Goal: Transaction & Acquisition: Download file/media

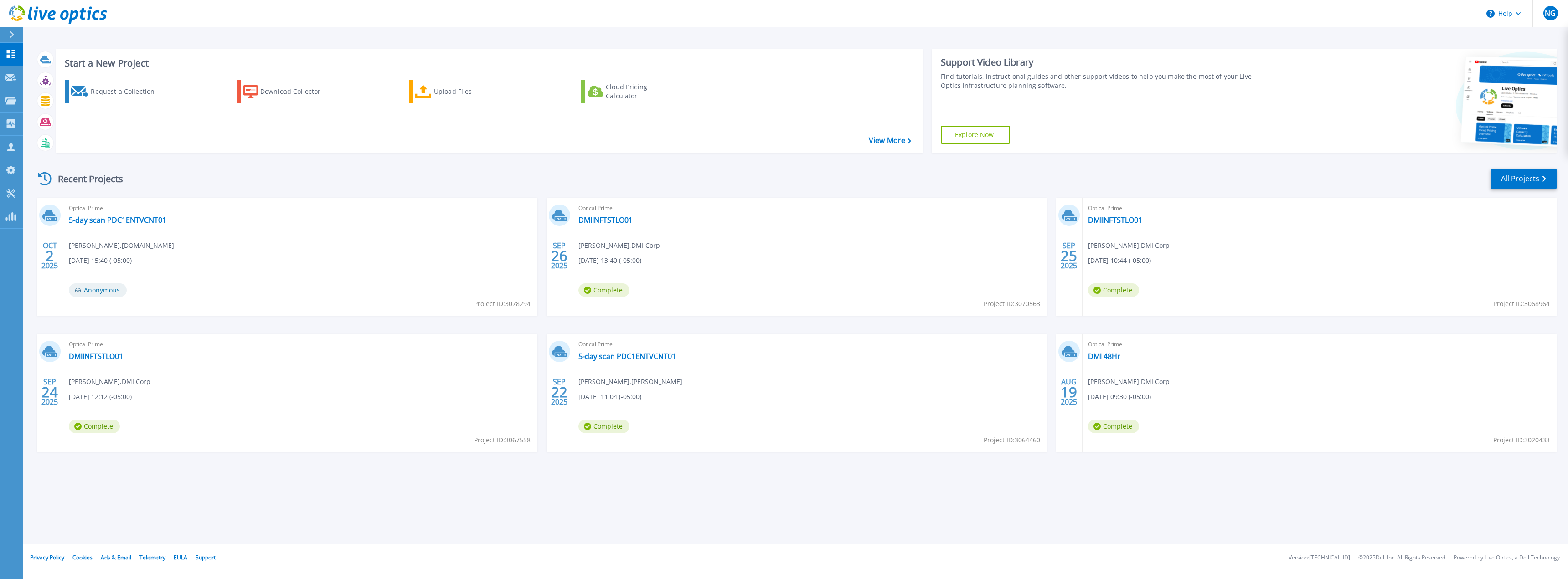
click at [163, 510] on div "Start a New Project Request a Collection Download Collector Upload Files Cloud …" at bounding box center [795, 272] width 1545 height 544
click at [714, 493] on div "Start a New Project Request a Collection Download Collector Upload Files Cloud …" at bounding box center [795, 272] width 1545 height 544
click at [609, 359] on link "5-day scan PDC1ENTVCNT01" at bounding box center [627, 357] width 97 height 9
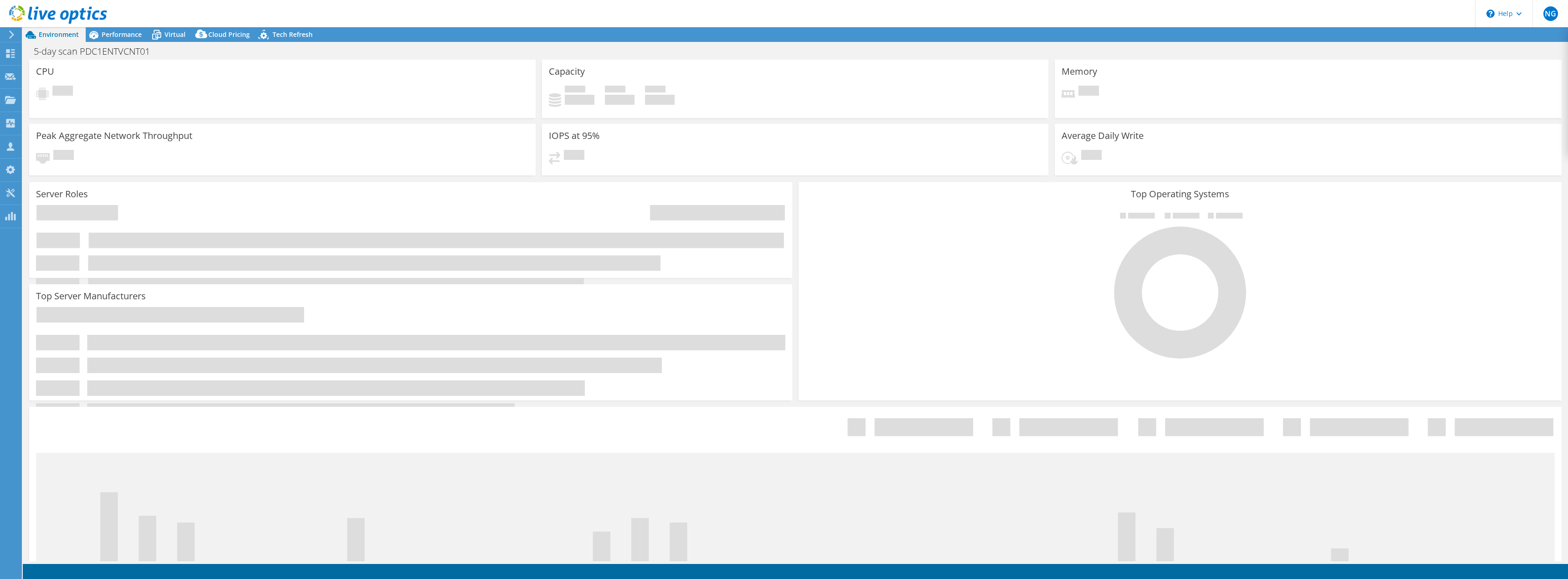
select select "USEast"
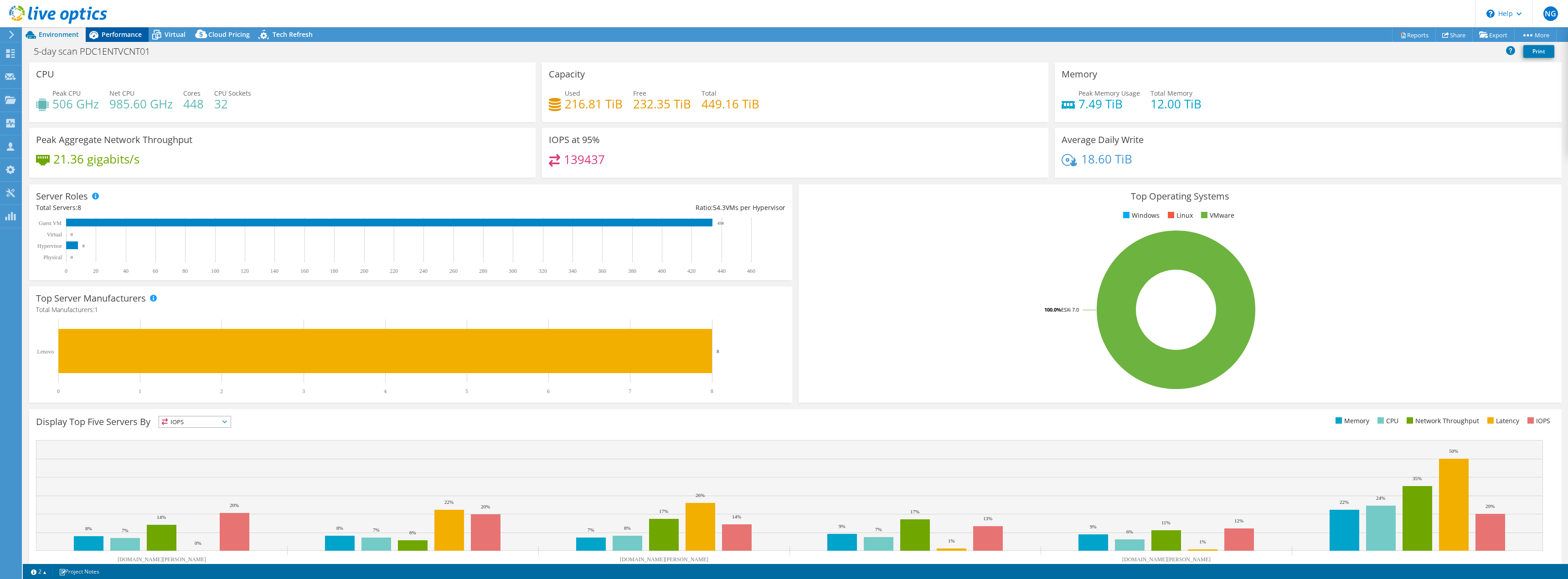
click at [143, 32] on div "Performance" at bounding box center [117, 34] width 63 height 14
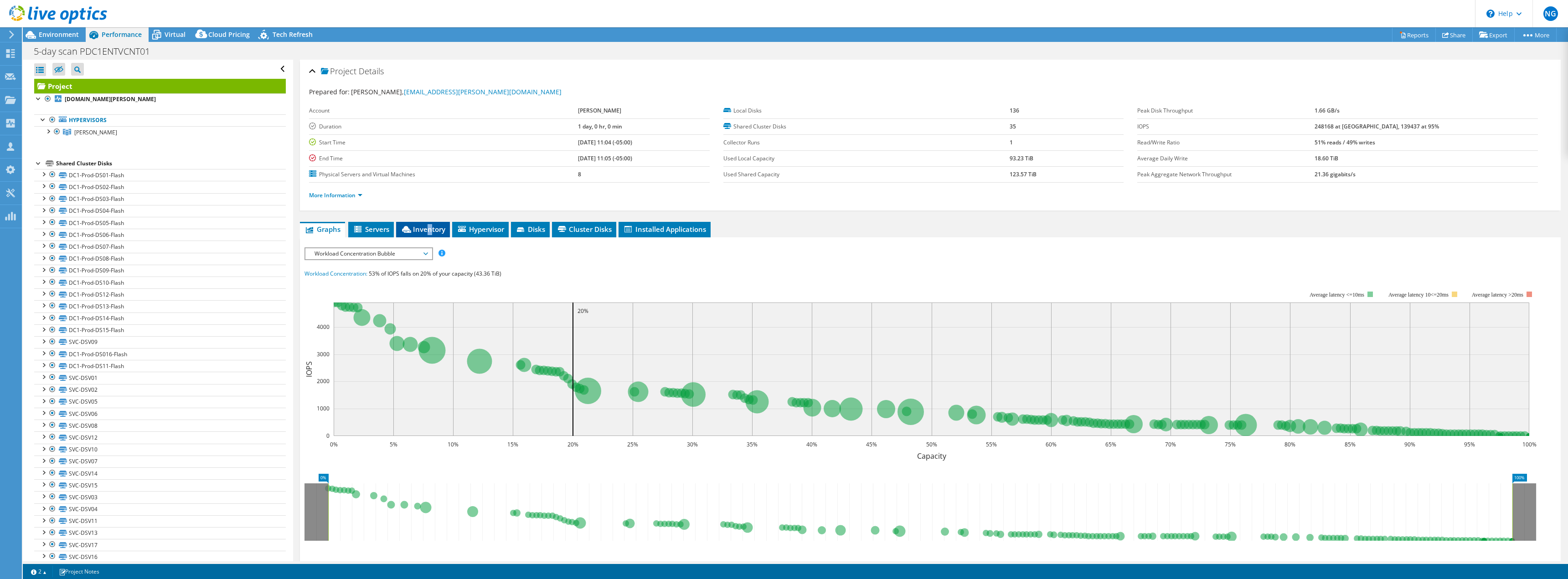
drag, startPoint x: 430, startPoint y: 227, endPoint x: 432, endPoint y: 233, distance: 6.3
click at [431, 227] on span "Inventory" at bounding box center [423, 230] width 45 height 9
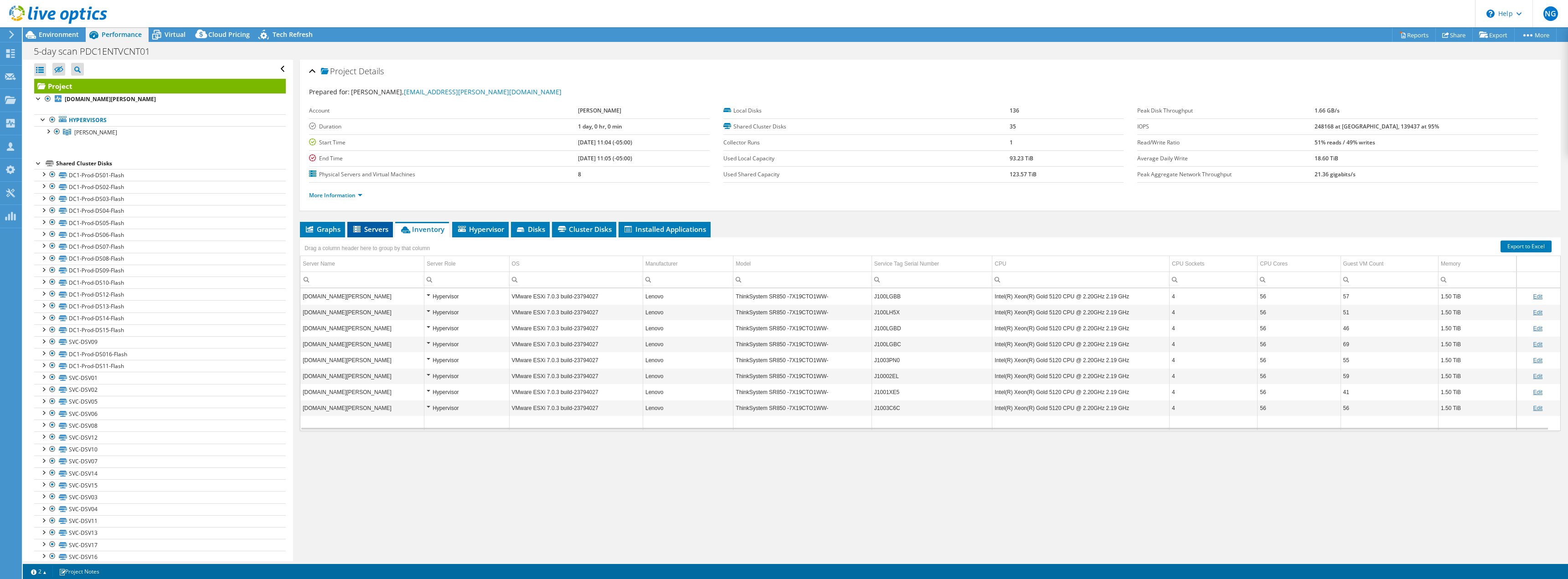
click at [374, 229] on span "Servers" at bounding box center [370, 230] width 36 height 9
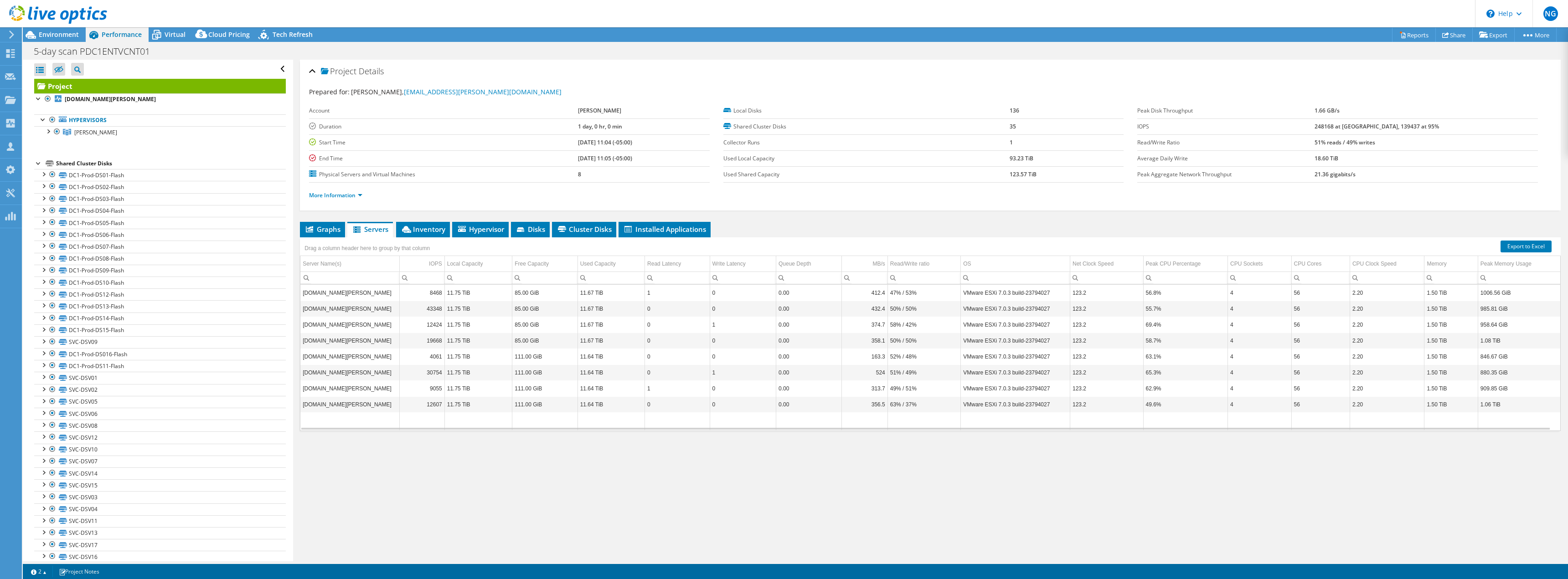
click at [619, 441] on div "Graphs Servers Inventory Hypervisor Disks Cluster Disks Installed Applications …" at bounding box center [930, 336] width 1261 height 228
click at [1495, 35] on link "Export" at bounding box center [1493, 35] width 42 height 14
click at [1420, 32] on link "Reports" at bounding box center [1414, 35] width 44 height 14
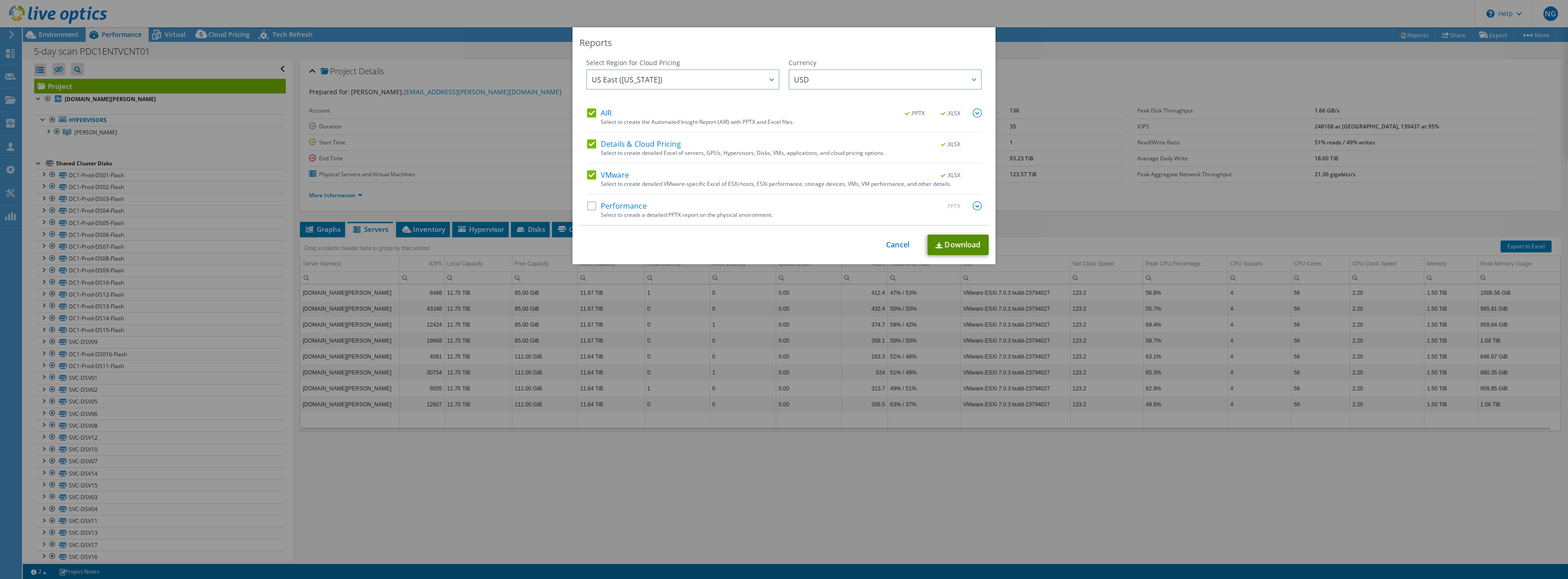
click at [962, 247] on link "Download" at bounding box center [958, 245] width 61 height 21
